Goal: Information Seeking & Learning: Check status

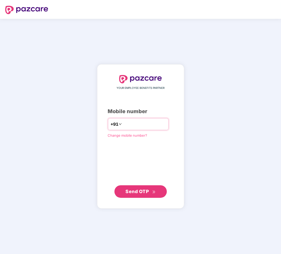
click at [137, 124] on input "number" at bounding box center [144, 124] width 43 height 8
type input "**********"
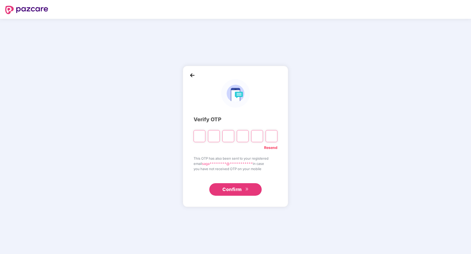
paste input "*"
type input "*"
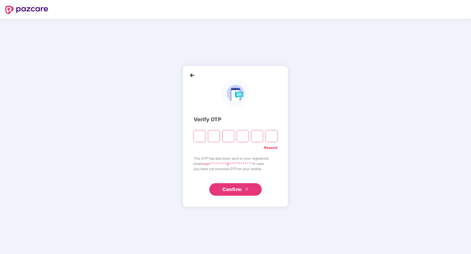
type input "*"
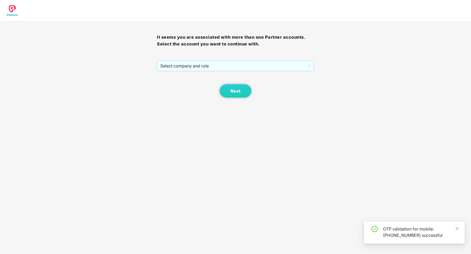
click at [219, 74] on div "Next" at bounding box center [235, 84] width 157 height 26
click at [219, 70] on span "Select company and role" at bounding box center [235, 66] width 150 height 10
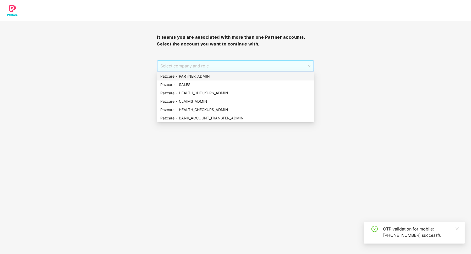
click at [217, 77] on div "Pazcare - PARTNER_ADMIN" at bounding box center [235, 77] width 150 height 6
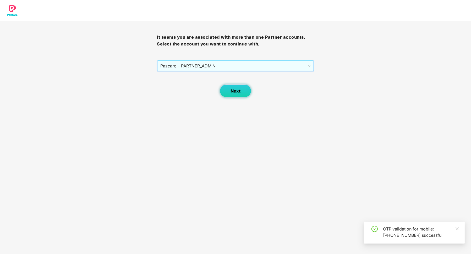
click at [239, 97] on button "Next" at bounding box center [235, 91] width 31 height 13
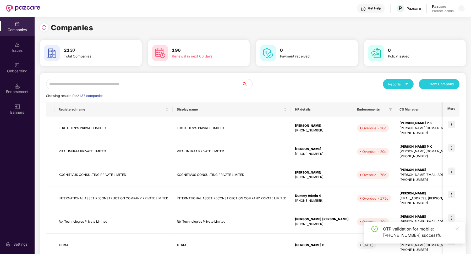
click at [15, 98] on div "Companies Issues Onboarding Endorsement Banners" at bounding box center [17, 68] width 35 height 103
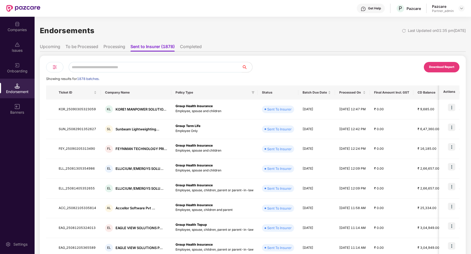
click at [119, 45] on li "Processing" at bounding box center [114, 48] width 22 height 8
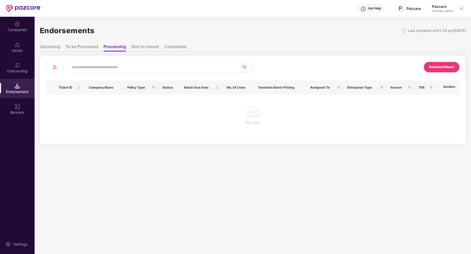
click at [113, 64] on input "text" at bounding box center [155, 67] width 173 height 10
paste input "**********"
type input "**********"
click at [92, 50] on li "To be Processed" at bounding box center [81, 48] width 33 height 8
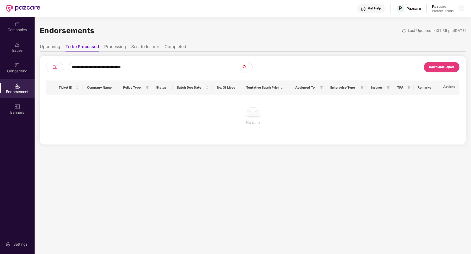
click at [157, 49] on li "Sent to Insurer" at bounding box center [145, 48] width 28 height 8
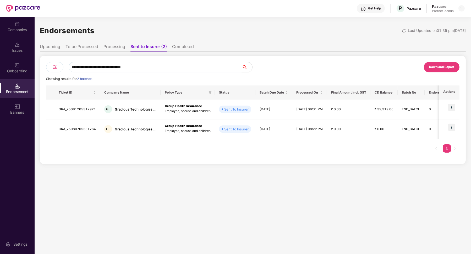
click at [162, 66] on input "**********" at bounding box center [155, 67] width 173 height 10
click at [180, 49] on li "Completed" at bounding box center [183, 48] width 22 height 8
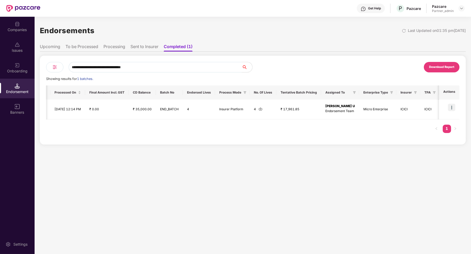
scroll to position [0, 0]
drag, startPoint x: 169, startPoint y: 106, endPoint x: 168, endPoint y: 71, distance: 35.1
click at [168, 71] on input "**********" at bounding box center [155, 67] width 173 height 10
paste input "**********"
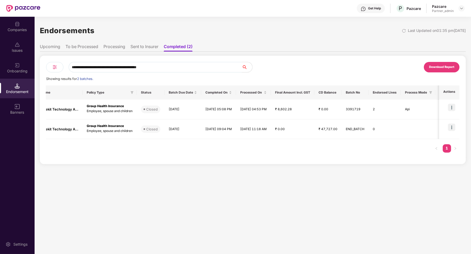
scroll to position [0, 0]
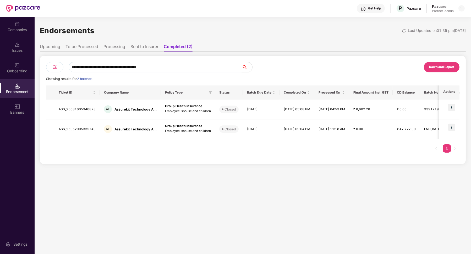
type input "**********"
click at [151, 47] on li "Sent to Insurer" at bounding box center [144, 48] width 28 height 8
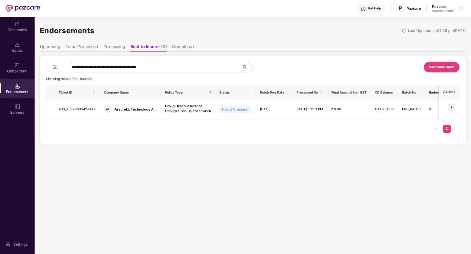
click at [115, 48] on li "Processing" at bounding box center [114, 48] width 22 height 8
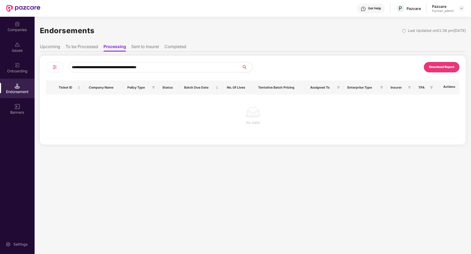
click at [85, 47] on li "To be Processed" at bounding box center [81, 48] width 33 height 8
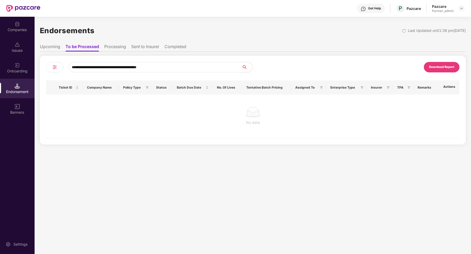
click at [170, 65] on input "**********" at bounding box center [155, 67] width 173 height 10
click at [165, 68] on input "**********" at bounding box center [155, 67] width 173 height 10
click at [121, 40] on div "**********" at bounding box center [253, 84] width 426 height 122
click at [120, 47] on li "Processing" at bounding box center [115, 48] width 22 height 8
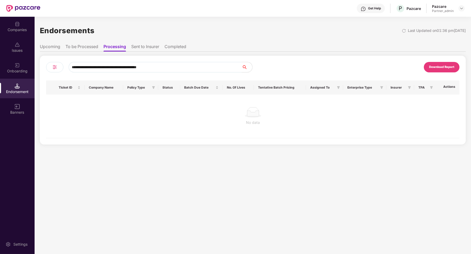
click at [139, 50] on li "Sent to Insurer" at bounding box center [145, 48] width 28 height 8
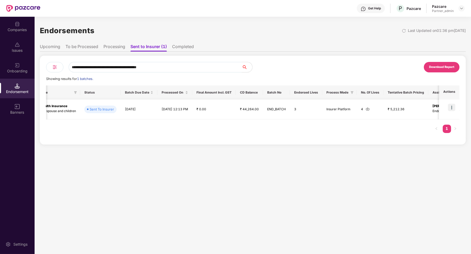
scroll to position [0, 183]
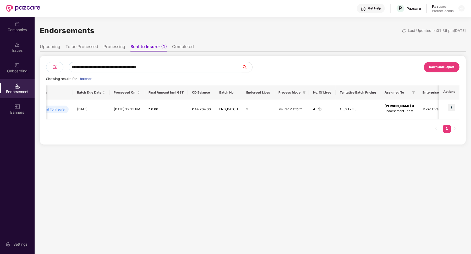
click at [180, 47] on li "Completed" at bounding box center [183, 48] width 22 height 8
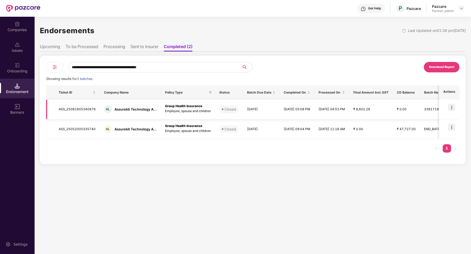
scroll to position [0, 0]
click at [137, 45] on li "Sent to Insurer" at bounding box center [144, 48] width 28 height 8
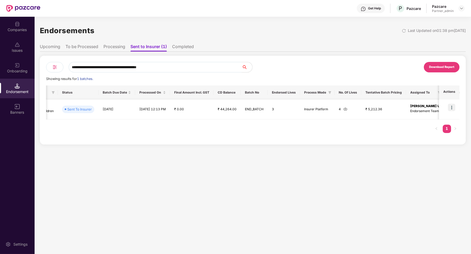
scroll to position [0, 161]
drag, startPoint x: 165, startPoint y: 115, endPoint x: 179, endPoint y: 45, distance: 71.5
click at [179, 45] on li "Completed" at bounding box center [183, 48] width 22 height 8
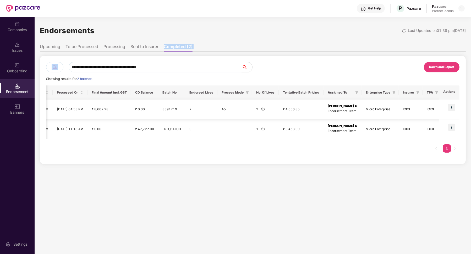
scroll to position [0, 0]
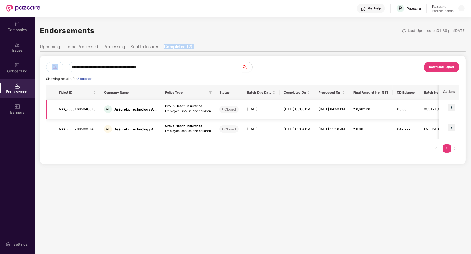
click at [87, 110] on td "ASS_25081605340878" at bounding box center [76, 110] width 45 height 20
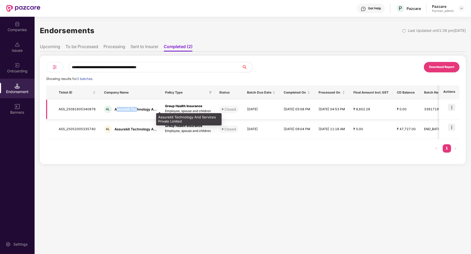
drag, startPoint x: 116, startPoint y: 109, endPoint x: 136, endPoint y: 110, distance: 20.2
click at [136, 110] on div "Assurekit Technology A..." at bounding box center [135, 109] width 42 height 5
drag, startPoint x: 113, startPoint y: 109, endPoint x: 148, endPoint y: 110, distance: 34.8
click at [148, 110] on div "AL Assurekit Technology A..." at bounding box center [130, 109] width 53 height 8
copy div "Assurekit Technolog"
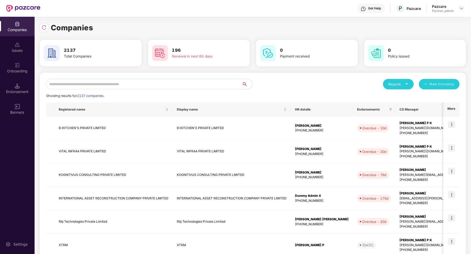
click at [89, 87] on input "text" at bounding box center [143, 84] width 195 height 10
paste input "**********"
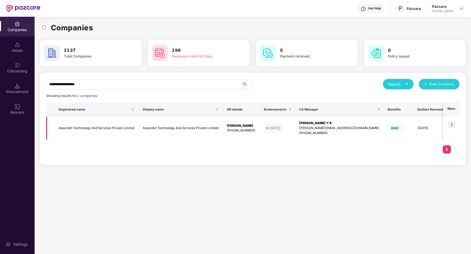
type input "**********"
click at [281, 126] on img at bounding box center [451, 124] width 7 height 7
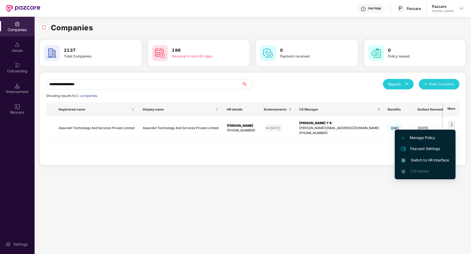
click at [281, 160] on span "Switch to HR interface" at bounding box center [425, 161] width 48 height 6
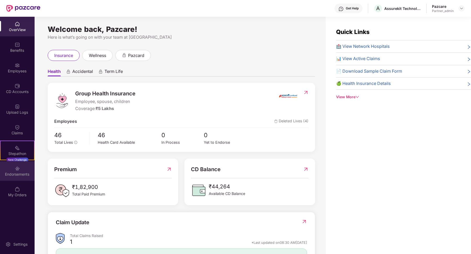
click at [24, 174] on div "Endorsements" at bounding box center [17, 174] width 35 height 5
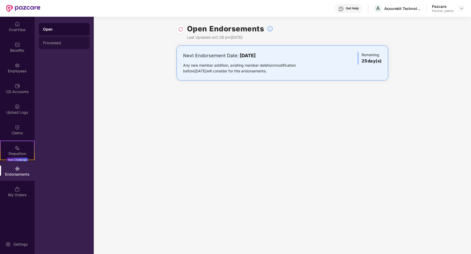
click at [55, 46] on div "Processed" at bounding box center [64, 43] width 51 height 13
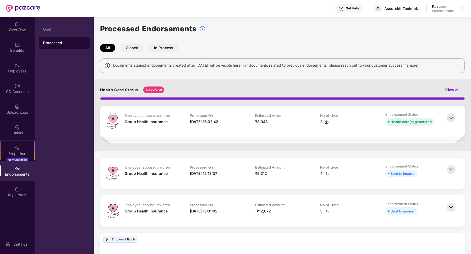
click at [133, 45] on button "Closed" at bounding box center [131, 48] width 23 height 8
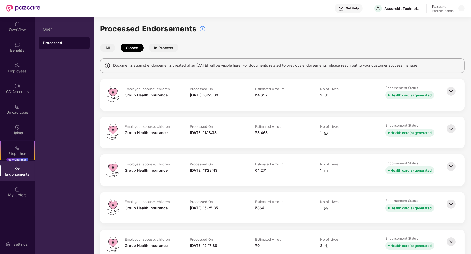
click at [114, 50] on button "All" at bounding box center [107, 48] width 15 height 8
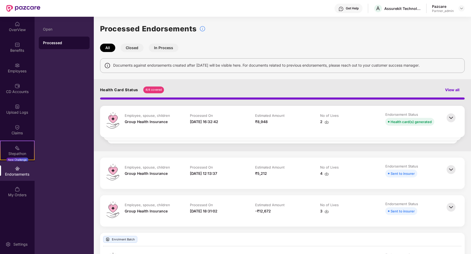
click at [281, 119] on img at bounding box center [451, 118] width 12 height 12
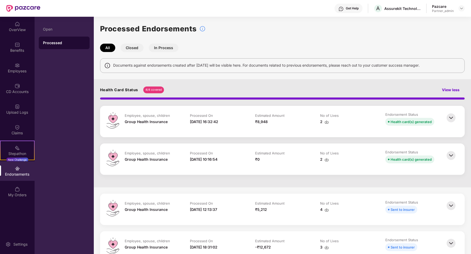
click at [136, 51] on button "Closed" at bounding box center [131, 48] width 23 height 8
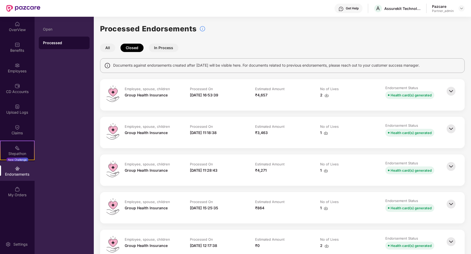
click at [274, 100] on td "Estimated Amount ₹4,657" at bounding box center [282, 95] width 65 height 19
click at [281, 93] on img at bounding box center [451, 92] width 12 height 12
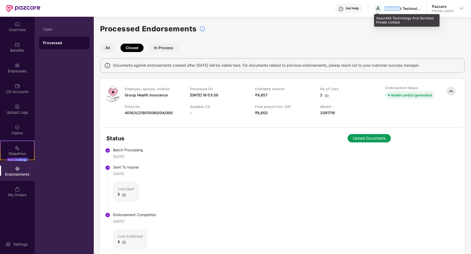
drag, startPoint x: 385, startPoint y: 9, endPoint x: 399, endPoint y: 9, distance: 14.1
click at [281, 9] on div "Assurekit Technology And Services Private Limited" at bounding box center [402, 8] width 37 height 5
copy div "Assurek"
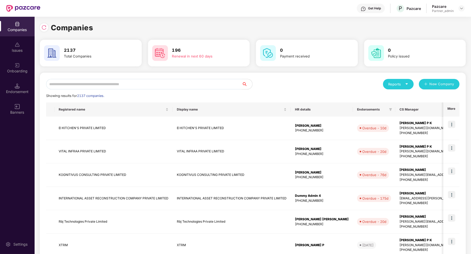
click at [80, 79] on input "text" at bounding box center [143, 84] width 195 height 10
paste input "*******"
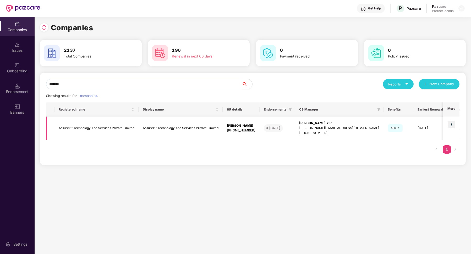
type input "*******"
click at [281, 132] on td "[DATE]" at bounding box center [430, 129] width 34 height 24
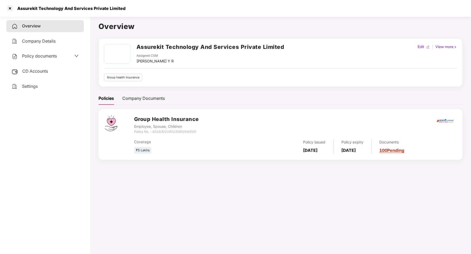
click at [41, 69] on span "CD Accounts" at bounding box center [35, 71] width 26 height 5
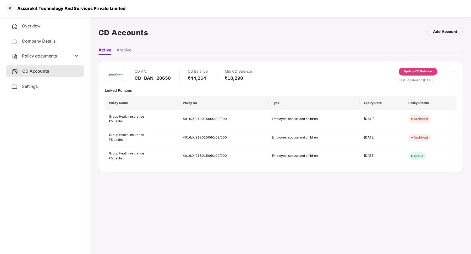
click at [281, 72] on div "Update CD Balance" at bounding box center [418, 71] width 28 height 5
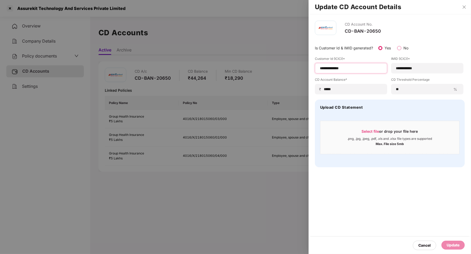
drag, startPoint x: 359, startPoint y: 69, endPoint x: 309, endPoint y: 69, distance: 49.7
click at [281, 69] on div "**********" at bounding box center [389, 93] width 162 height 159
click at [281, 8] on icon "close" at bounding box center [464, 7] width 4 height 4
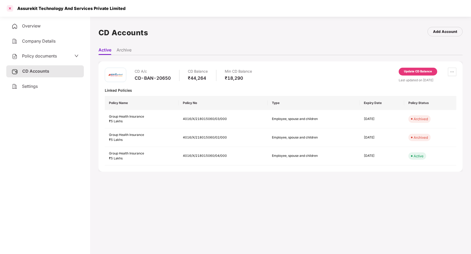
click at [9, 9] on div at bounding box center [10, 8] width 8 height 8
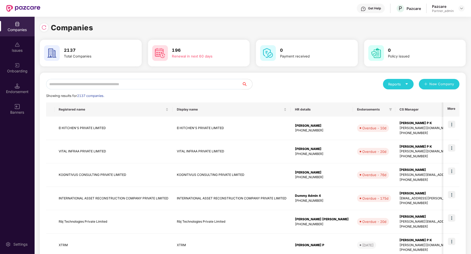
click at [65, 81] on input "text" at bounding box center [143, 84] width 195 height 10
paste input "**********"
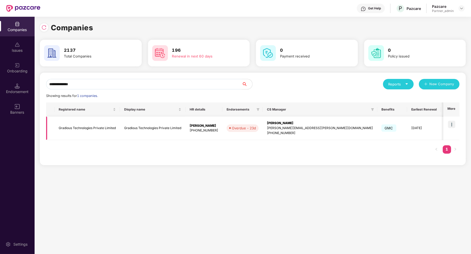
type input "**********"
click at [281, 128] on img at bounding box center [451, 124] width 7 height 7
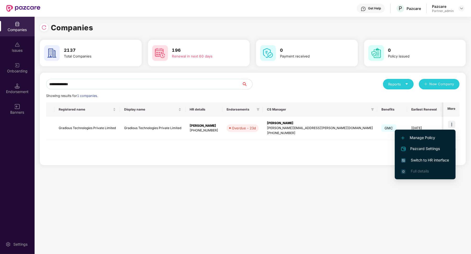
click at [281, 159] on span "Switch to HR interface" at bounding box center [425, 161] width 48 height 6
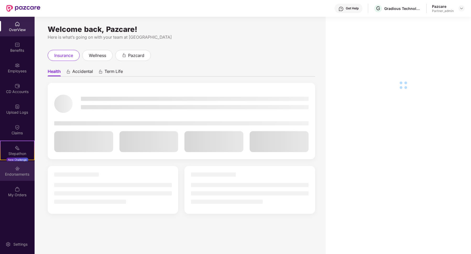
click at [24, 175] on div "Endorsements" at bounding box center [17, 174] width 35 height 5
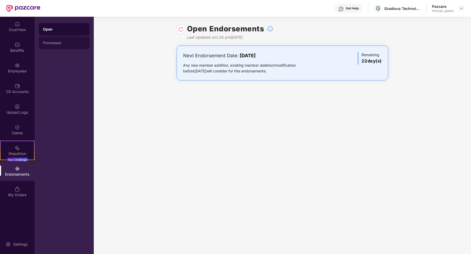
click at [66, 47] on div "Processed" at bounding box center [64, 43] width 51 height 13
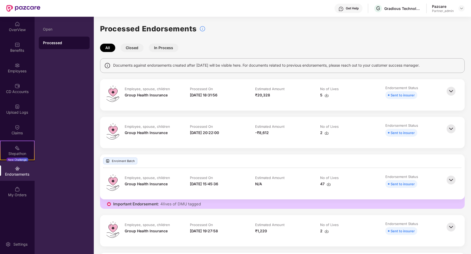
click at [134, 49] on button "Closed" at bounding box center [131, 48] width 23 height 8
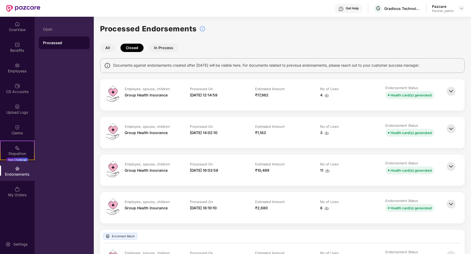
click at [156, 45] on button "In Process" at bounding box center [164, 48] width 30 height 8
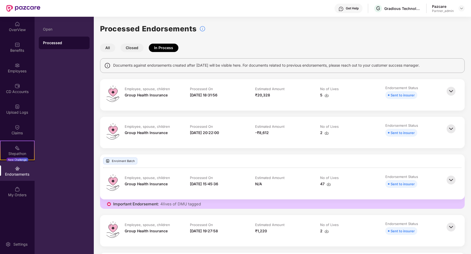
click at [281, 92] on img at bounding box center [451, 92] width 12 height 12
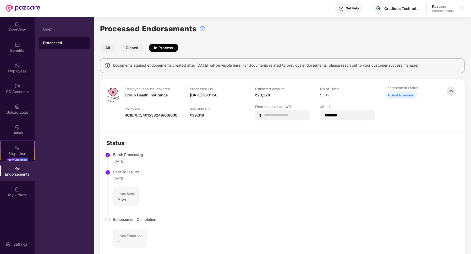
click at [281, 92] on img at bounding box center [451, 92] width 12 height 12
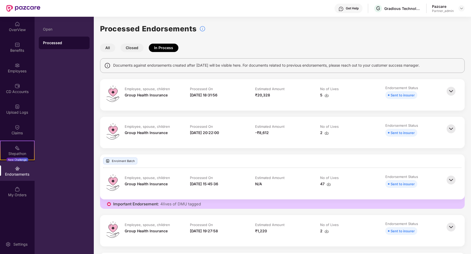
click at [281, 128] on img at bounding box center [451, 129] width 12 height 12
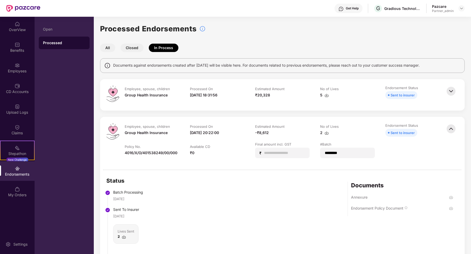
click at [281, 128] on img at bounding box center [451, 129] width 12 height 12
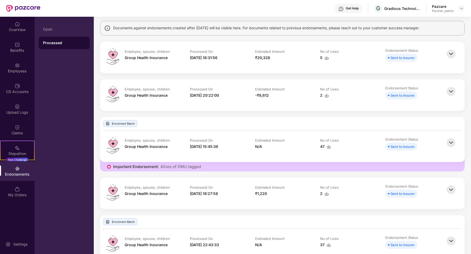
scroll to position [20, 0]
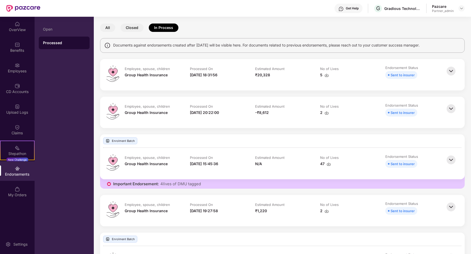
click at [281, 72] on img at bounding box center [451, 71] width 12 height 12
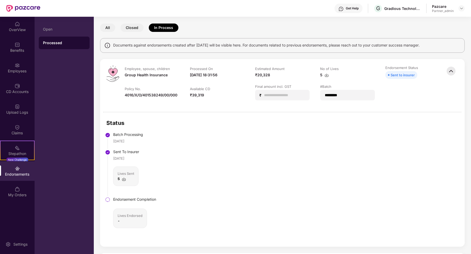
click at [281, 72] on img at bounding box center [451, 71] width 12 height 12
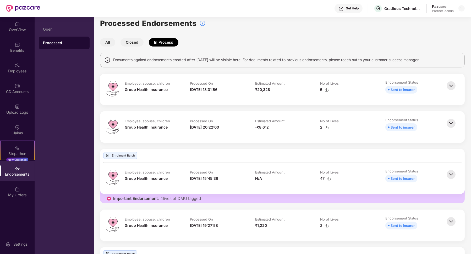
scroll to position [5, 0]
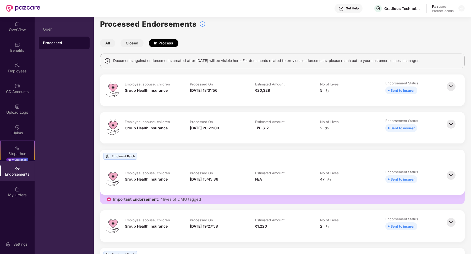
click at [141, 46] on button "Closed" at bounding box center [131, 43] width 23 height 8
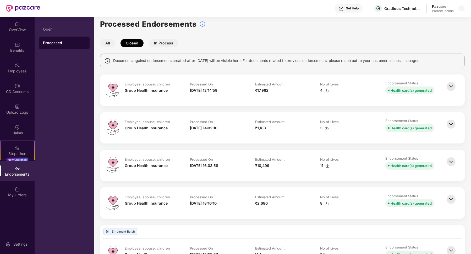
click at [281, 88] on img at bounding box center [451, 87] width 12 height 12
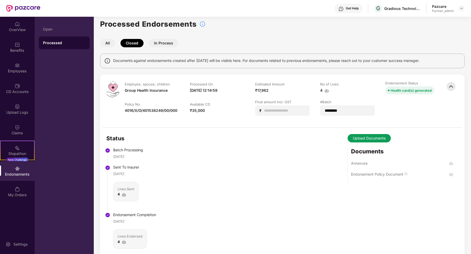
click at [281, 88] on img at bounding box center [451, 87] width 12 height 12
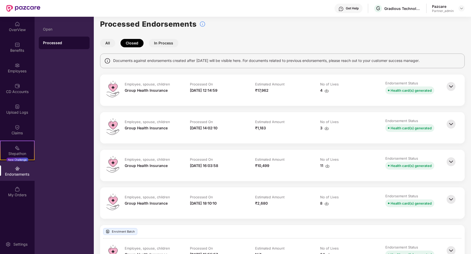
click at [281, 120] on img at bounding box center [451, 125] width 12 height 12
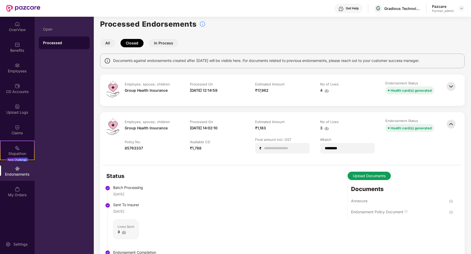
click at [281, 119] on img at bounding box center [451, 125] width 12 height 12
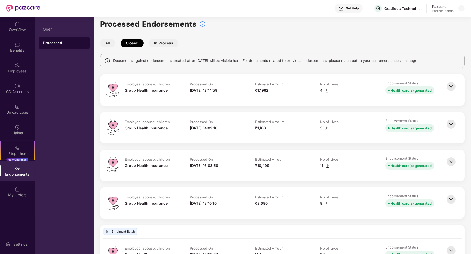
click at [281, 158] on img at bounding box center [451, 162] width 12 height 12
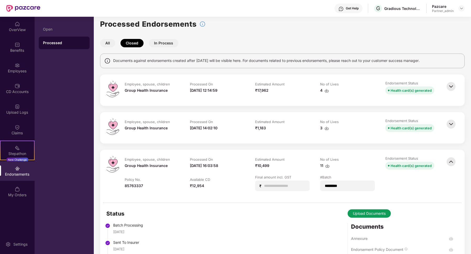
click at [281, 158] on img at bounding box center [451, 162] width 12 height 12
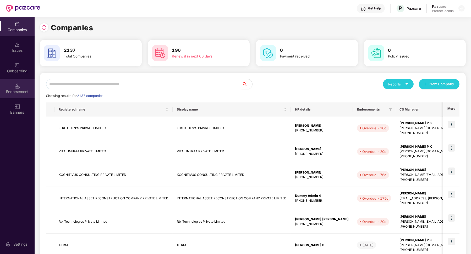
click at [14, 92] on div "Endorsement" at bounding box center [17, 91] width 35 height 5
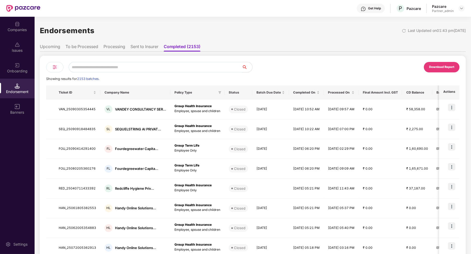
click at [90, 69] on input "text" at bounding box center [155, 67] width 173 height 10
paste input "**********"
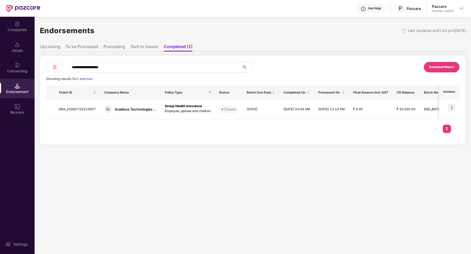
type input "**********"
click at [55, 64] on div at bounding box center [54, 67] width 17 height 10
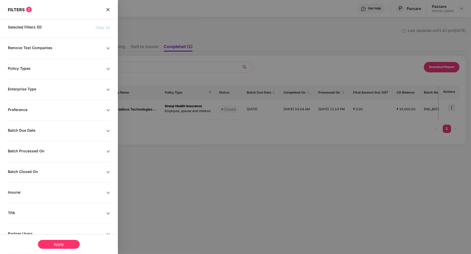
scroll to position [38, 0]
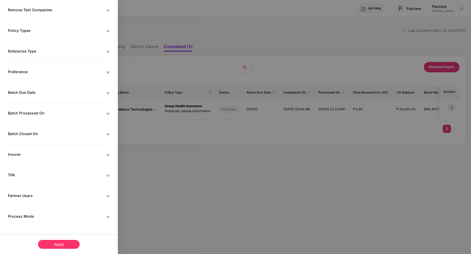
click at [29, 217] on div "Process Mode" at bounding box center [57, 217] width 98 height 6
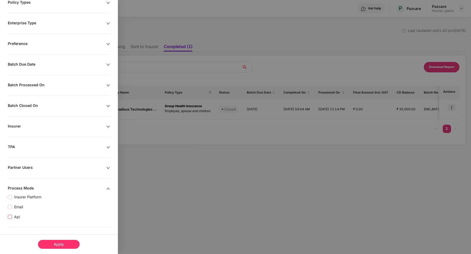
click at [19, 215] on span "Api" at bounding box center [17, 217] width 10 height 6
click at [55, 241] on div "Apply" at bounding box center [59, 244] width 42 height 9
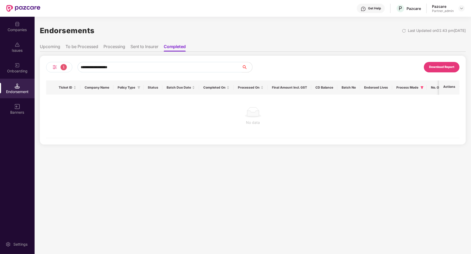
click at [142, 51] on li "Sent to Insurer" at bounding box center [144, 48] width 28 height 8
click at [59, 69] on div "1" at bounding box center [59, 67] width 26 height 10
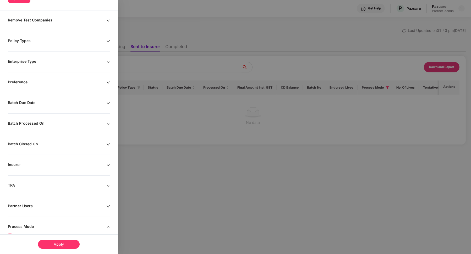
scroll to position [39, 0]
click at [39, 102] on div "Batch Due Date" at bounding box center [57, 103] width 98 height 6
click at [36, 119] on input at bounding box center [29, 119] width 36 height 6
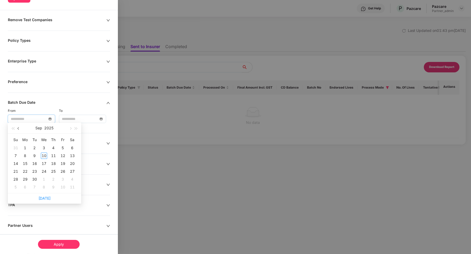
click at [16, 129] on button "button" at bounding box center [19, 128] width 6 height 10
click at [17, 129] on button "button" at bounding box center [19, 128] width 6 height 10
type input "**********"
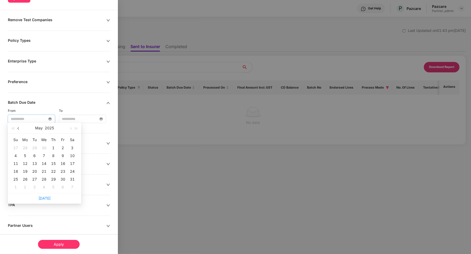
click at [20, 130] on button "button" at bounding box center [19, 128] width 6 height 10
type input "**********"
click at [35, 146] on div "1" at bounding box center [34, 148] width 6 height 6
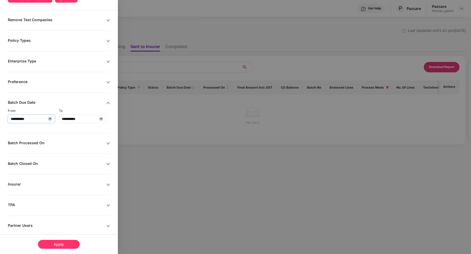
click at [85, 118] on input "**********" at bounding box center [80, 119] width 36 height 6
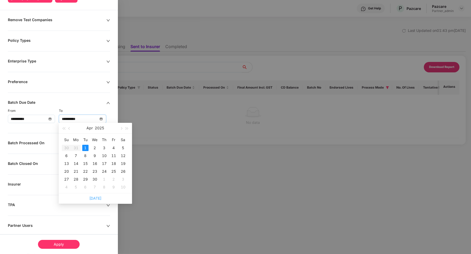
click at [95, 198] on link "[DATE]" at bounding box center [95, 198] width 12 height 4
type input "**********"
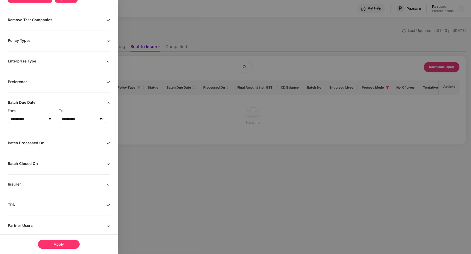
click at [66, 243] on div "Apply" at bounding box center [59, 244] width 42 height 9
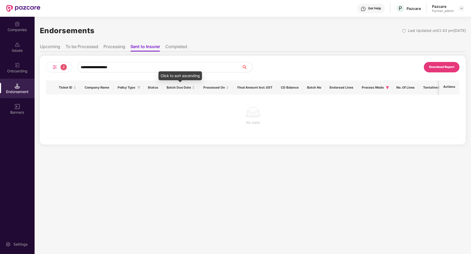
click at [183, 43] on ul "Upcoming To be Processed Processing Sent to Insurer Completed" at bounding box center [253, 46] width 426 height 10
click at [182, 48] on li "Completed" at bounding box center [176, 48] width 22 height 8
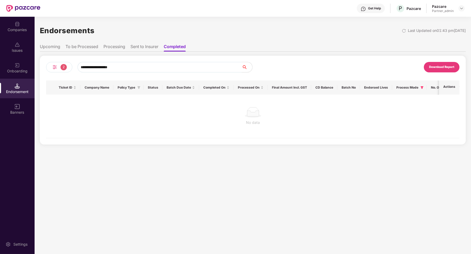
click at [119, 48] on li "Processing" at bounding box center [114, 48] width 22 height 8
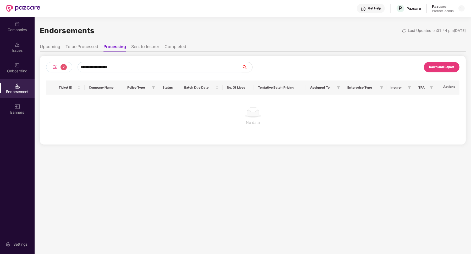
click at [92, 49] on li "To be Processed" at bounding box center [81, 48] width 33 height 8
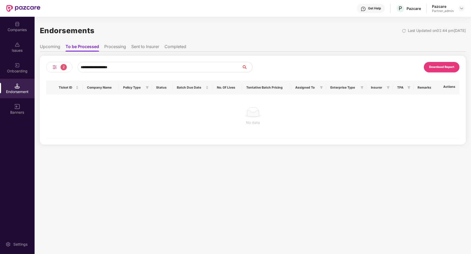
click at [58, 48] on li "Upcoming" at bounding box center [50, 48] width 20 height 8
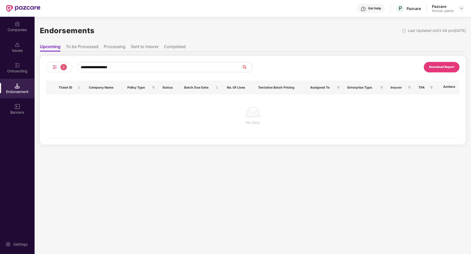
click at [165, 67] on input "**********" at bounding box center [159, 67] width 164 height 10
paste input "**********"
type input "**********"
click at [88, 44] on li "To be Processed" at bounding box center [82, 48] width 33 height 8
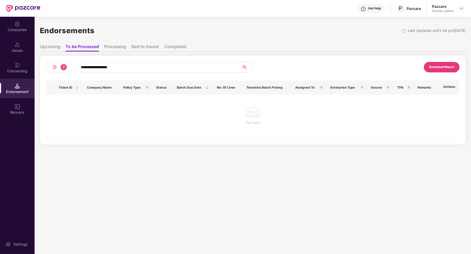
click at [113, 47] on li "Processing" at bounding box center [115, 48] width 22 height 8
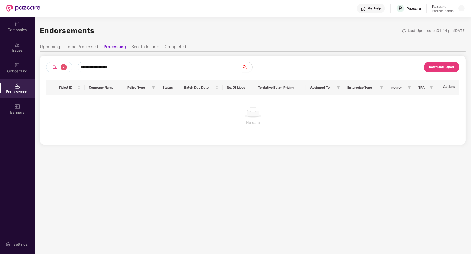
click at [139, 47] on li "Sent to Insurer" at bounding box center [145, 48] width 28 height 8
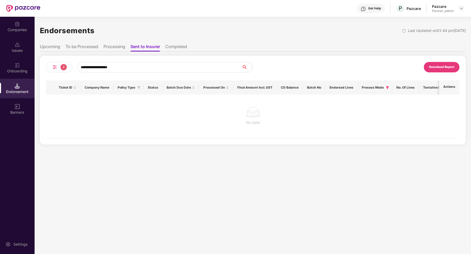
click at [181, 48] on li "Completed" at bounding box center [176, 48] width 22 height 8
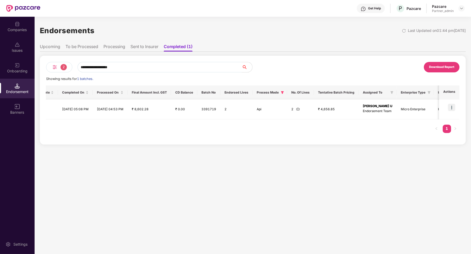
scroll to position [0, 0]
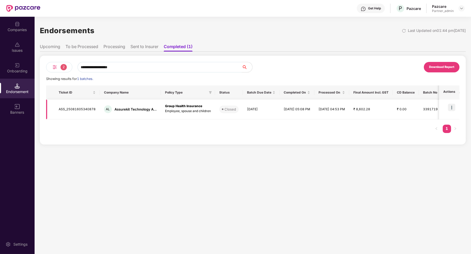
click at [88, 110] on td "ASS_25081605340878" at bounding box center [76, 110] width 45 height 20
copy td "ASS_25081605340878"
drag, startPoint x: 132, startPoint y: 66, endPoint x: 68, endPoint y: 64, distance: 64.2
click at [68, 64] on div "**********" at bounding box center [149, 67] width 206 height 10
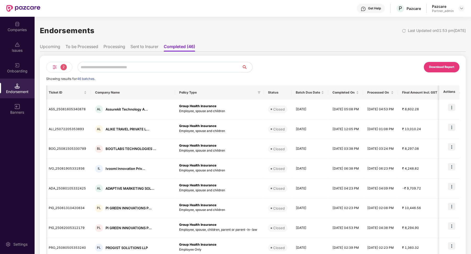
click at [53, 70] on img at bounding box center [55, 67] width 6 height 6
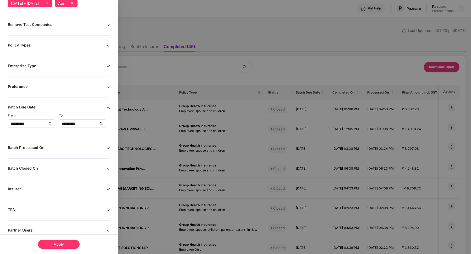
scroll to position [16, 0]
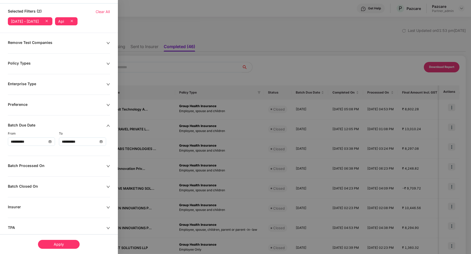
click at [49, 20] on icon at bounding box center [46, 20] width 5 height 5
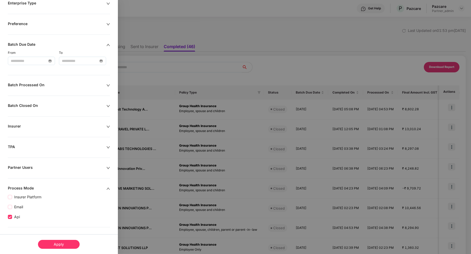
click at [48, 241] on div "Apply" at bounding box center [59, 244] width 42 height 9
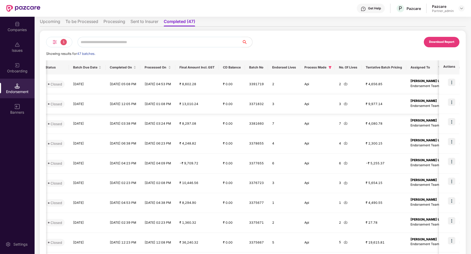
scroll to position [0, 236]
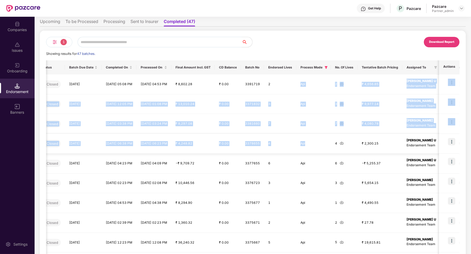
drag, startPoint x: 320, startPoint y: 85, endPoint x: 335, endPoint y: 143, distance: 60.2
click at [281, 143] on tbody "ASS_25081605340878 AL Assurekit Technology A... Group Health Insurance Employee…" at bounding box center [182, 174] width 745 height 198
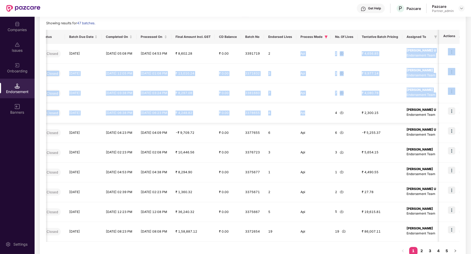
scroll to position [67, 0]
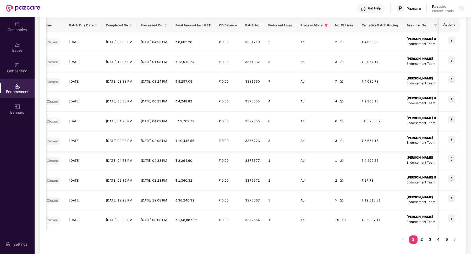
click at [281, 148] on td "Api" at bounding box center [313, 142] width 35 height 20
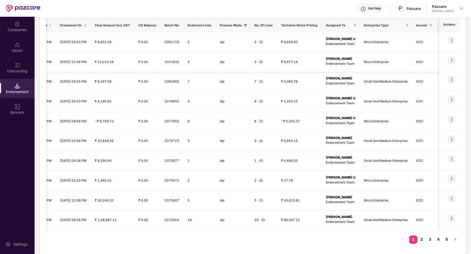
scroll to position [0, 318]
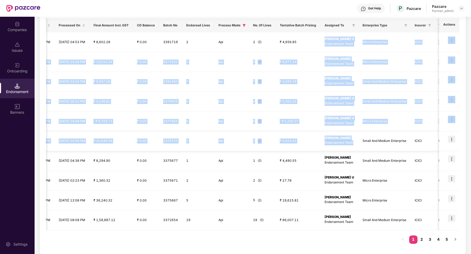
drag, startPoint x: 345, startPoint y: 37, endPoint x: 368, endPoint y: 148, distance: 113.6
click at [281, 148] on tbody "ASS_25081605340878 AL Assurekit Technology A... Group Health Insurance Employee…" at bounding box center [100, 131] width 745 height 198
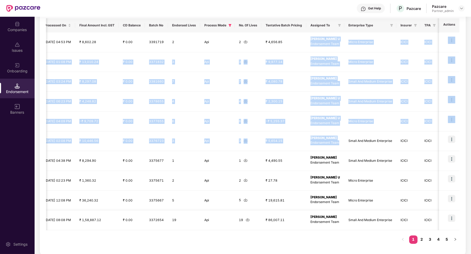
scroll to position [0, 362]
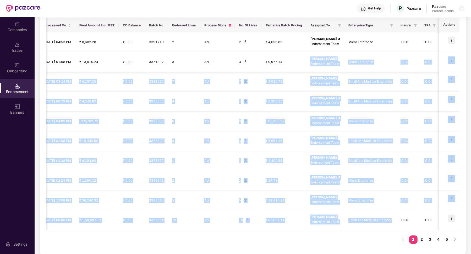
drag, startPoint x: 399, startPoint y: 220, endPoint x: 301, endPoint y: 57, distance: 189.9
click at [281, 57] on tbody "ASS_25081605340878 AL Assurekit Technology A... Group Health Insurance Employee…" at bounding box center [86, 131] width 745 height 198
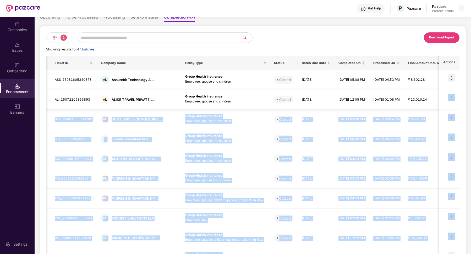
scroll to position [0, 0]
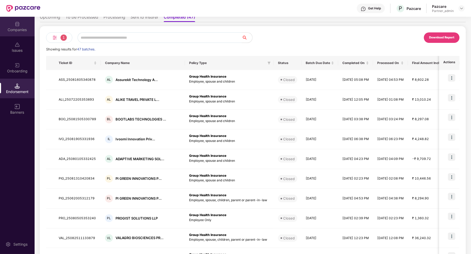
click at [19, 31] on div "Companies" at bounding box center [17, 29] width 35 height 5
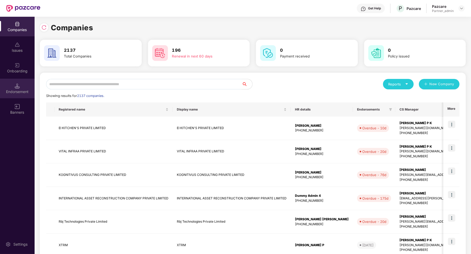
click at [26, 85] on div "Endorsement" at bounding box center [17, 89] width 35 height 20
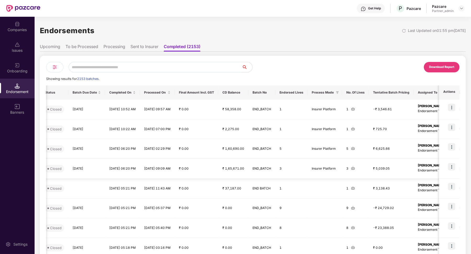
scroll to position [0, 184]
click at [20, 32] on div "Companies" at bounding box center [17, 27] width 35 height 20
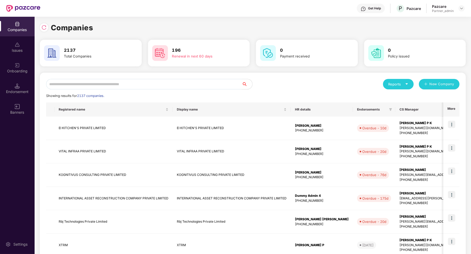
click at [107, 82] on input "text" at bounding box center [143, 84] width 195 height 10
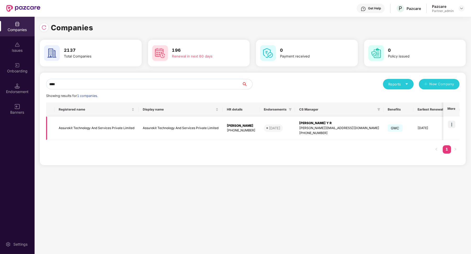
type input "****"
click at [281, 123] on img at bounding box center [451, 124] width 7 height 7
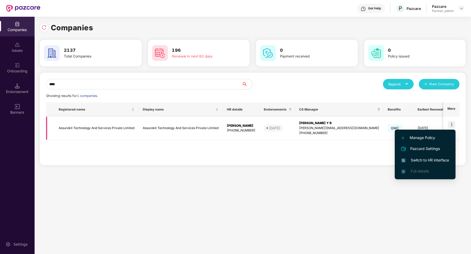
click at [281, 128] on span "GMC" at bounding box center [394, 128] width 15 height 7
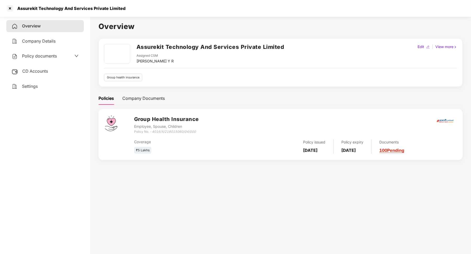
click at [50, 72] on div "CD Accounts" at bounding box center [44, 71] width 77 height 12
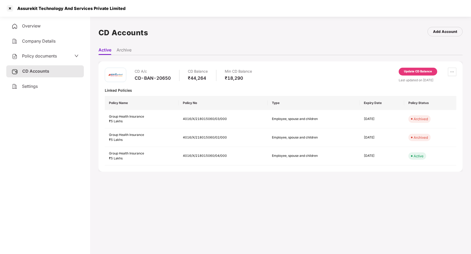
click at [281, 70] on div "Update CD Balance" at bounding box center [418, 71] width 28 height 5
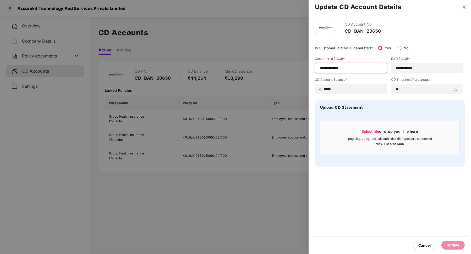
drag, startPoint x: 353, startPoint y: 67, endPoint x: 312, endPoint y: 66, distance: 40.8
click at [281, 66] on div "**********" at bounding box center [389, 93] width 162 height 159
click at [281, 51] on div at bounding box center [235, 127] width 471 height 254
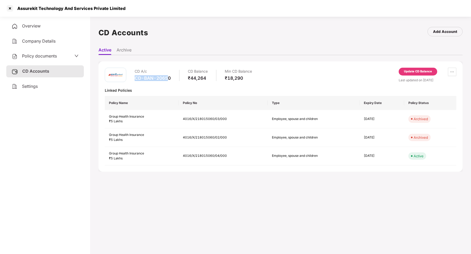
drag, startPoint x: 133, startPoint y: 78, endPoint x: 169, endPoint y: 79, distance: 36.4
click at [169, 79] on div "CD A/c CD-BAN-20650 CD Balance ₹44,264 Min CD Balance ₹18,290" at bounding box center [178, 75] width 147 height 15
drag, startPoint x: 172, startPoint y: 79, endPoint x: 133, endPoint y: 76, distance: 38.8
click at [133, 76] on div "CD A/c CD-BAN-20650 CD Balance ₹44,264 Min CD Balance ₹18,290" at bounding box center [178, 75] width 147 height 15
click at [281, 75] on div "Update CD Balance" at bounding box center [417, 72] width 38 height 8
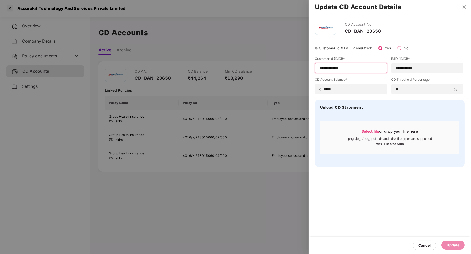
drag, startPoint x: 359, startPoint y: 68, endPoint x: 318, endPoint y: 65, distance: 40.9
click at [281, 66] on div "**********" at bounding box center [351, 68] width 72 height 10
drag, startPoint x: 313, startPoint y: 58, endPoint x: 333, endPoint y: 58, distance: 20.2
click at [281, 58] on div "**********" at bounding box center [389, 93] width 162 height 159
drag, startPoint x: 354, startPoint y: 70, endPoint x: 313, endPoint y: 68, distance: 41.4
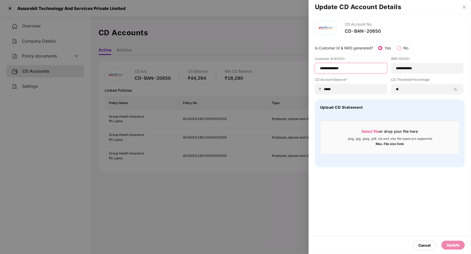
click at [281, 68] on div "**********" at bounding box center [389, 93] width 162 height 159
click at [281, 7] on icon "close" at bounding box center [464, 7] width 4 height 4
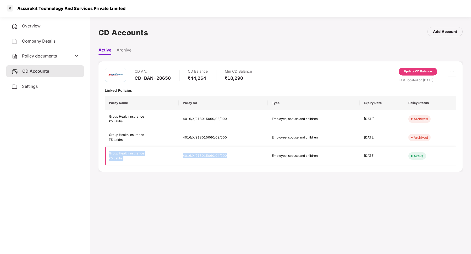
drag, startPoint x: 233, startPoint y: 155, endPoint x: 124, endPoint y: 148, distance: 110.1
click at [123, 148] on tr "Group Health Insurance ₹5 Lakhs 4016/X/218015060/04/000 Employee, spouse and ch…" at bounding box center [280, 156] width 351 height 19
click at [10, 9] on div at bounding box center [10, 8] width 8 height 8
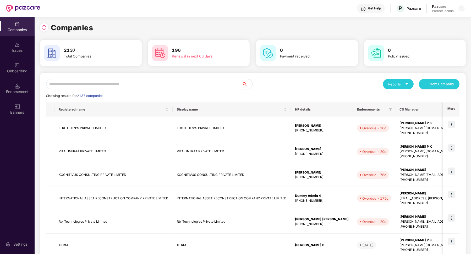
click at [187, 83] on input "text" at bounding box center [143, 84] width 195 height 10
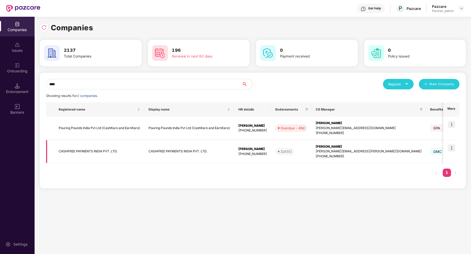
type input "****"
click at [142, 149] on td "CASHFREE PAYMENTS INDIA PVT. LTD." at bounding box center [99, 152] width 90 height 24
